Goal: Task Accomplishment & Management: Manage account settings

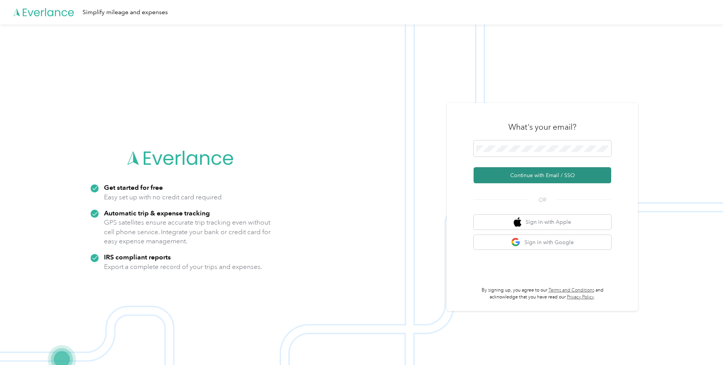
click at [505, 174] on button "Continue with Email / SSO" at bounding box center [542, 175] width 138 height 16
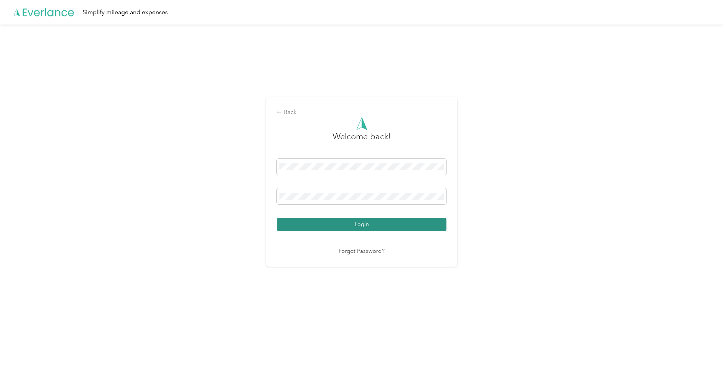
click at [366, 226] on button "Login" at bounding box center [362, 223] width 170 height 13
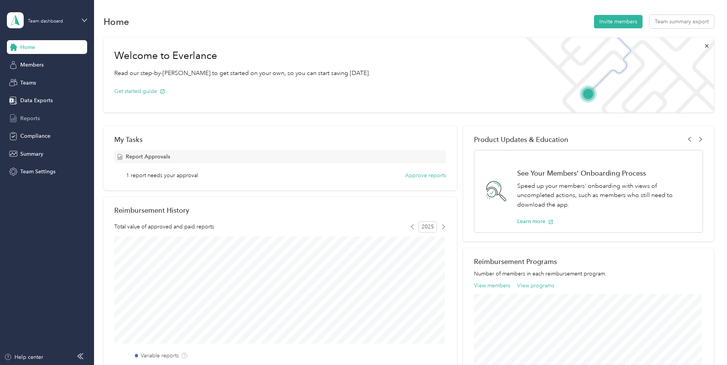
click at [39, 118] on span "Reports" at bounding box center [29, 118] width 19 height 8
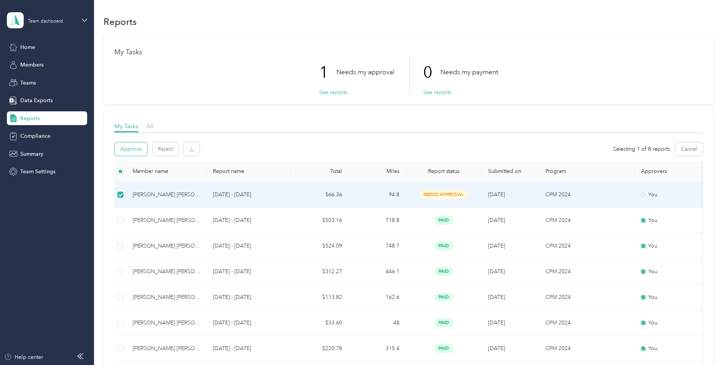
click at [131, 147] on button "Approve" at bounding box center [131, 148] width 32 height 13
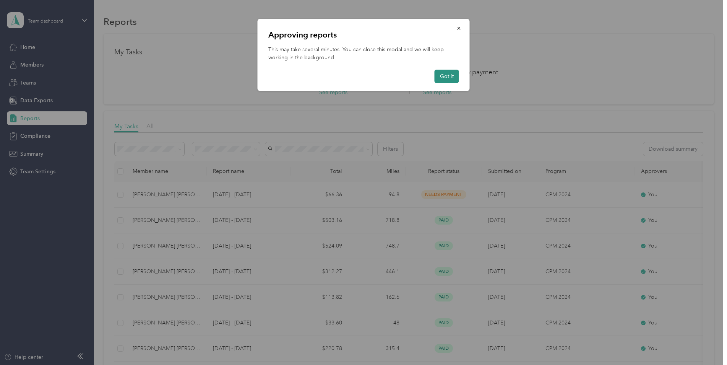
click at [444, 77] on button "Got it" at bounding box center [446, 76] width 24 height 13
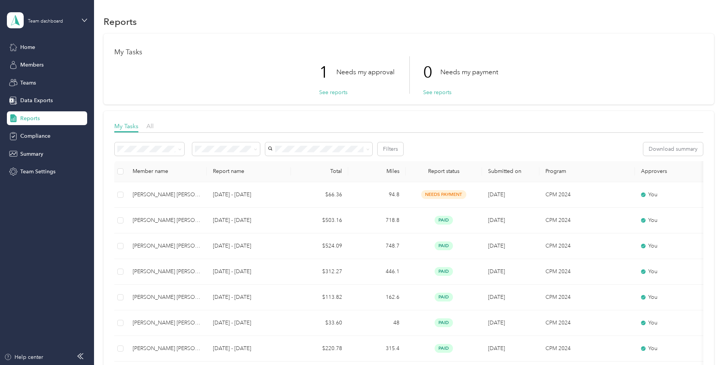
click at [36, 116] on span "Reports" at bounding box center [29, 118] width 19 height 8
click at [36, 104] on span "Data Exports" at bounding box center [36, 100] width 32 height 8
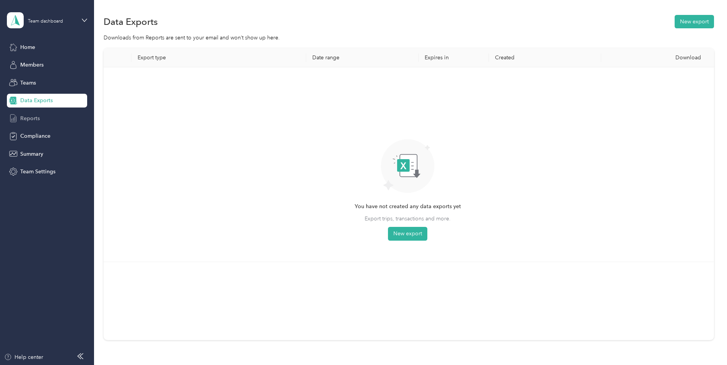
click at [32, 116] on span "Reports" at bounding box center [29, 118] width 19 height 8
